Goal: Use online tool/utility: Utilize a website feature to perform a specific function

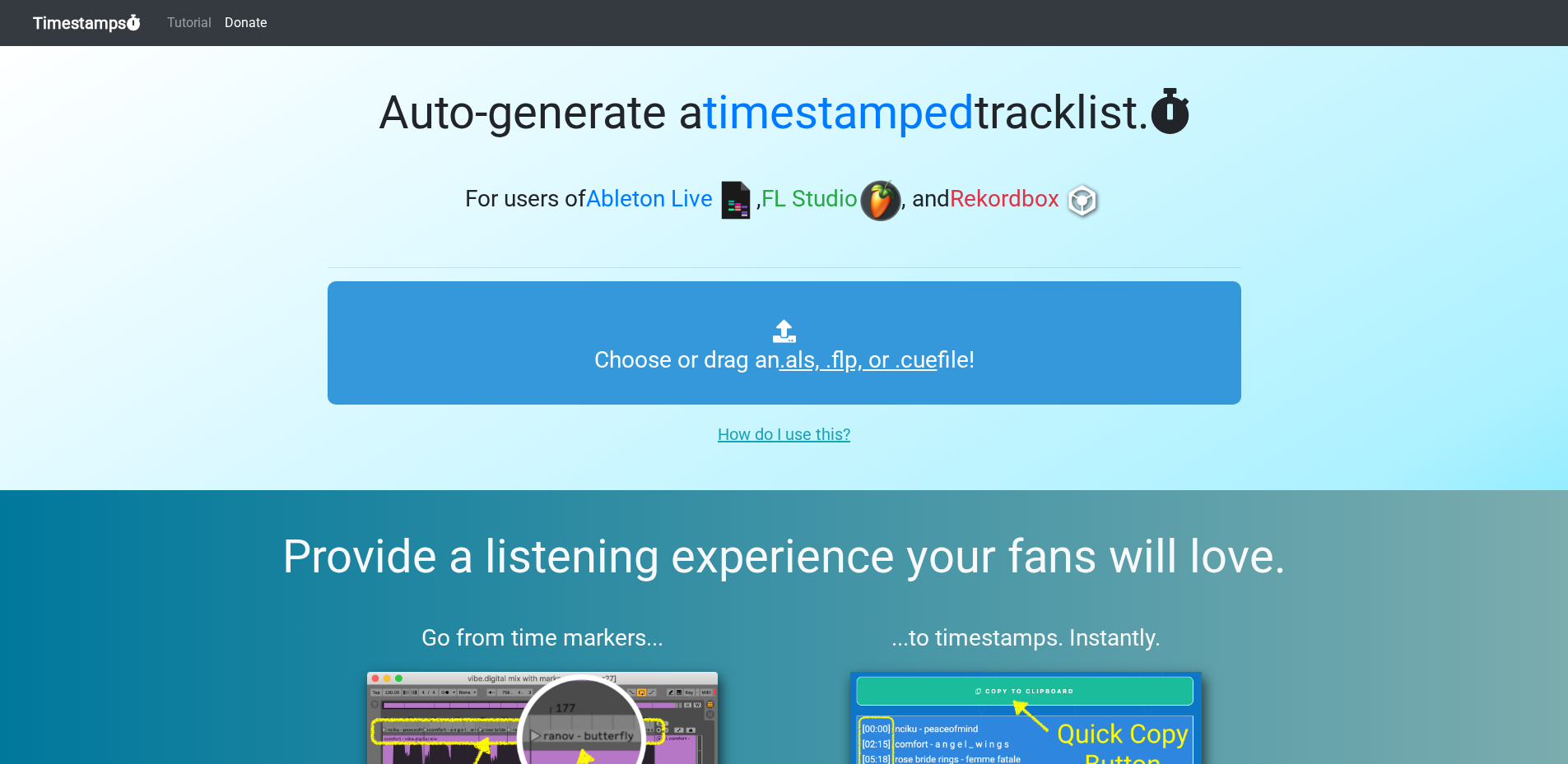
click at [792, 434] on u "How do I use this?" at bounding box center [784, 433] width 133 height 20
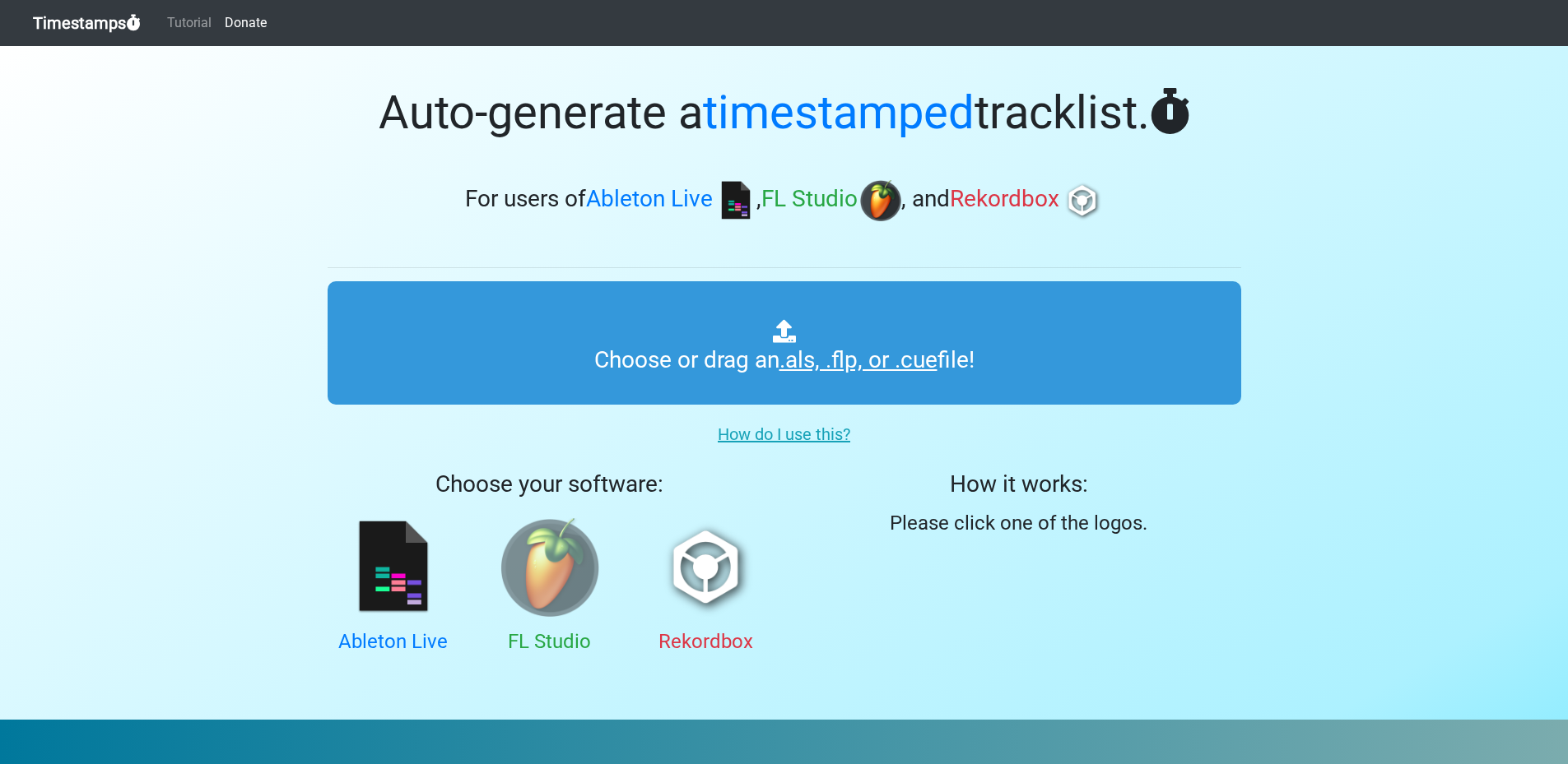
click at [549, 572] on img at bounding box center [549, 568] width 99 height 99
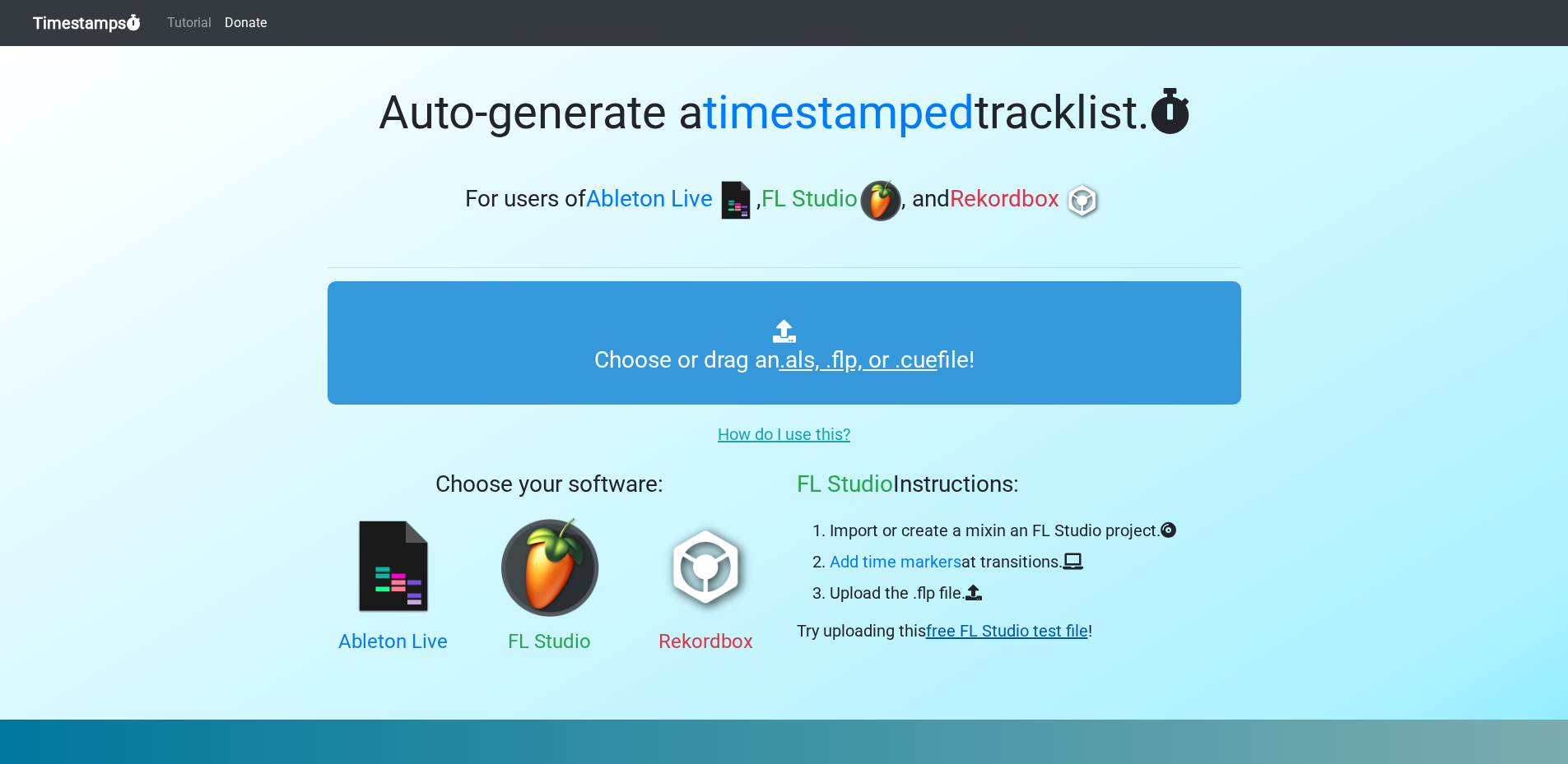
click at [984, 631] on link "free FL Studio test file" at bounding box center [1007, 631] width 162 height 20
click at [883, 560] on link "Add time markers" at bounding box center [895, 561] width 132 height 20
type input "C:\fakepath\timestampsfm-example-FLStudio.flp"
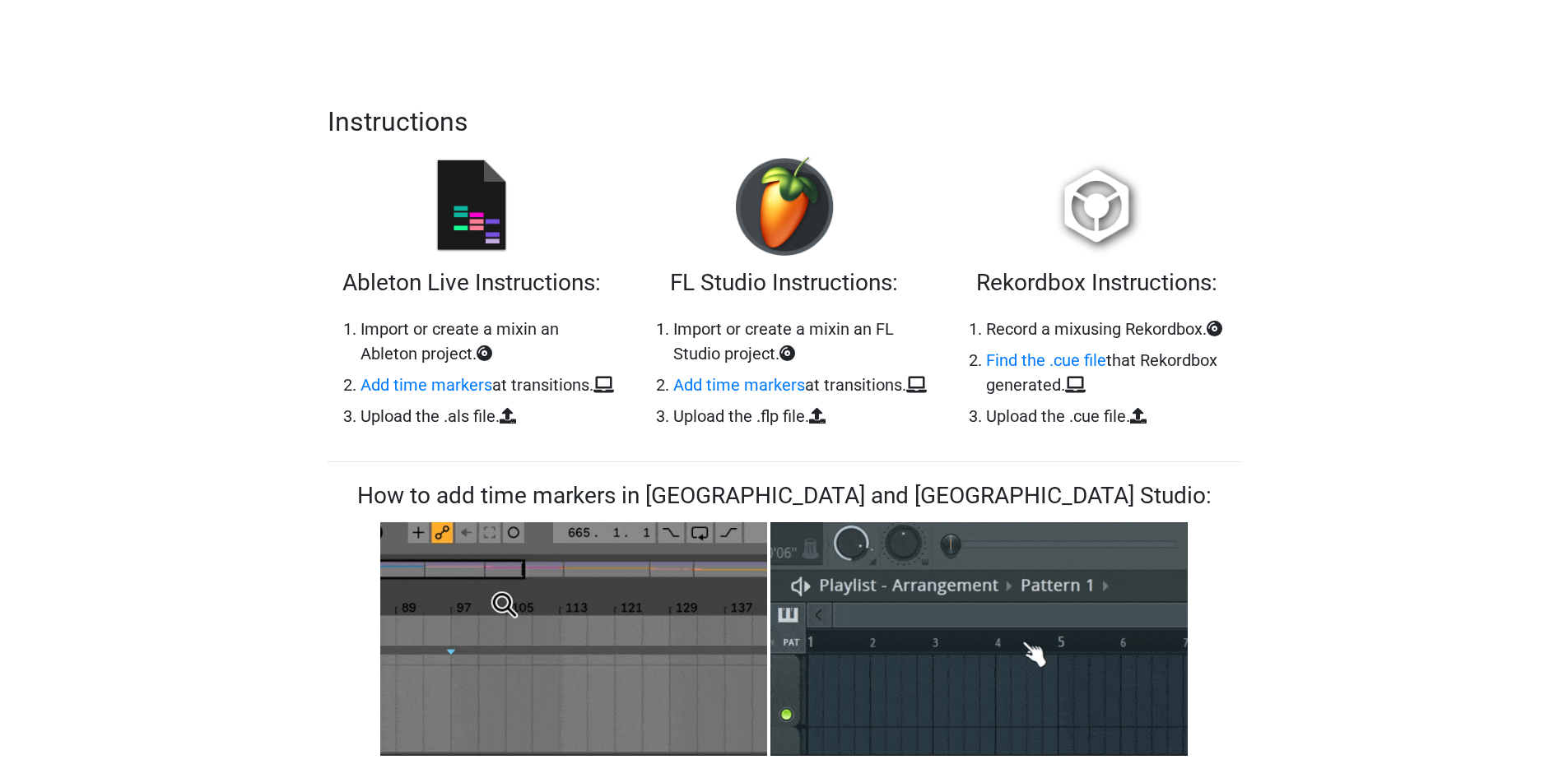
scroll to position [712, 0]
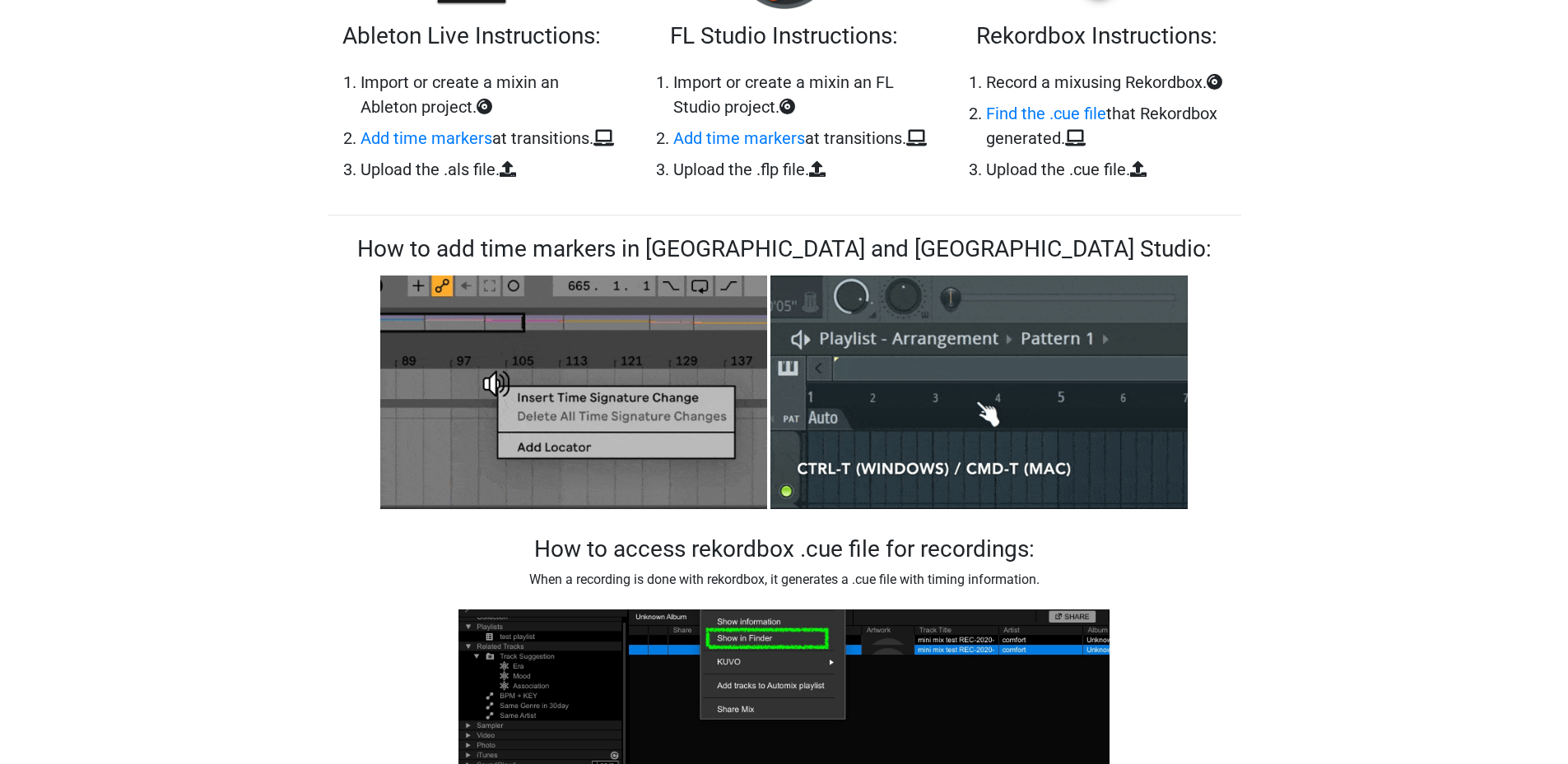
click at [990, 419] on img at bounding box center [979, 392] width 418 height 246
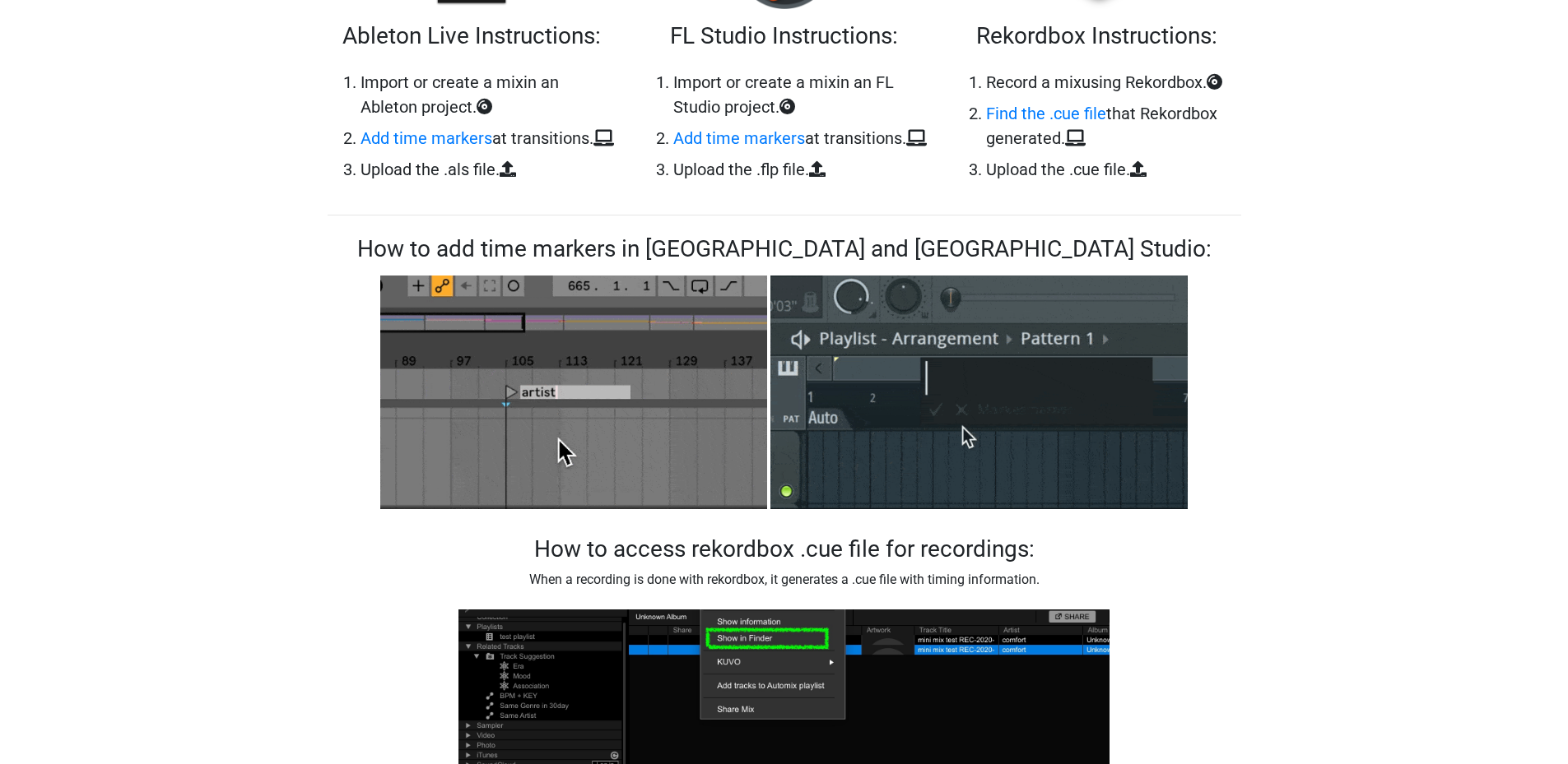
click at [873, 303] on img at bounding box center [979, 392] width 418 height 246
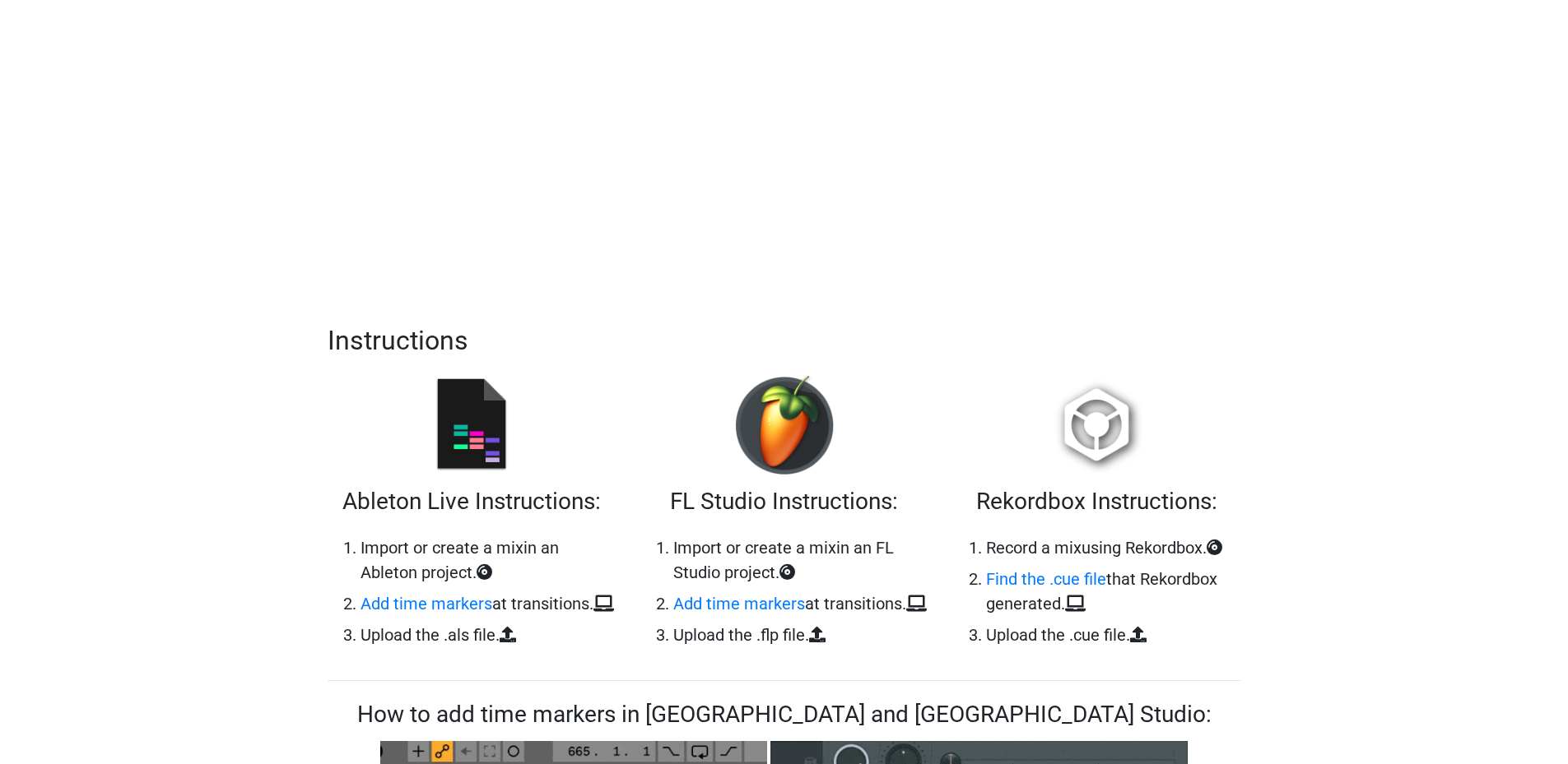
scroll to position [0, 0]
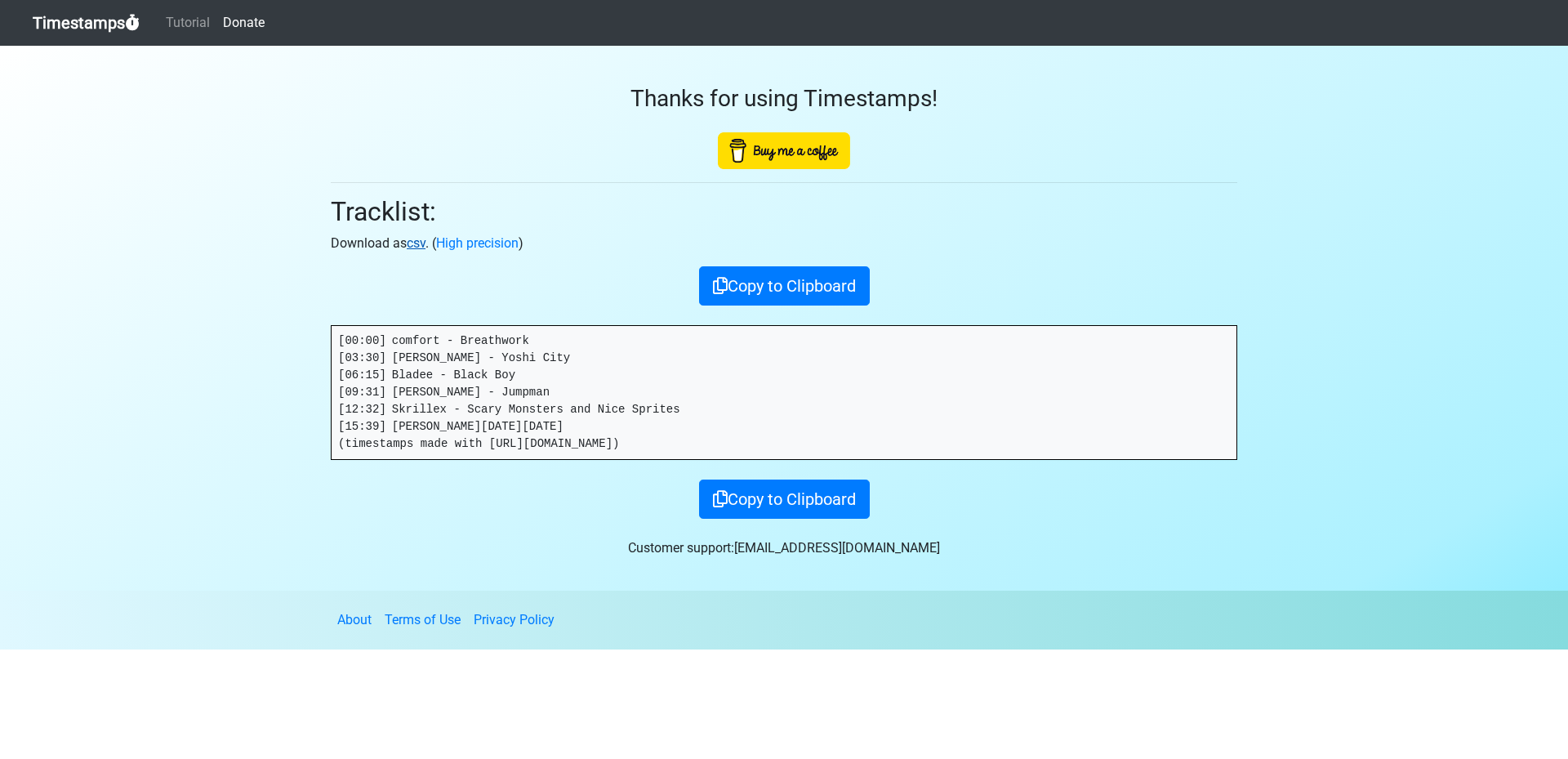
click at [415, 236] on link "csv" at bounding box center [416, 243] width 19 height 15
